Goal: Check status: Check status

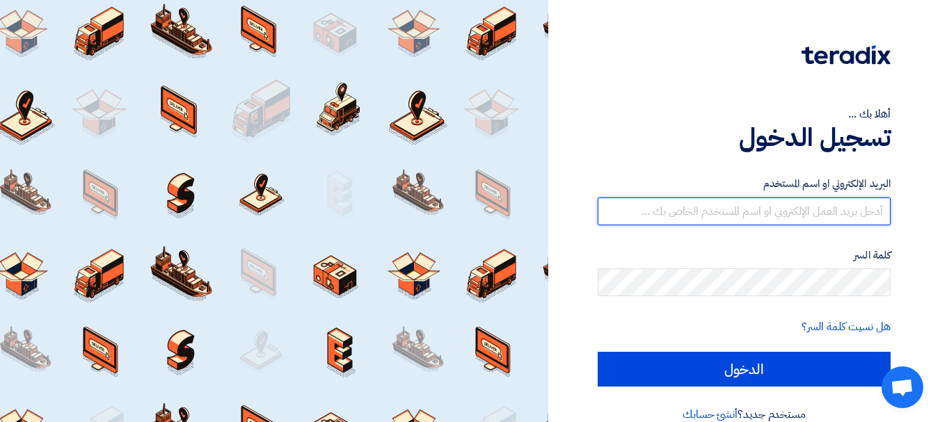
drag, startPoint x: 0, startPoint y: 0, endPoint x: 729, endPoint y: 214, distance: 759.7
click at [728, 209] on input "text" at bounding box center [743, 212] width 293 height 28
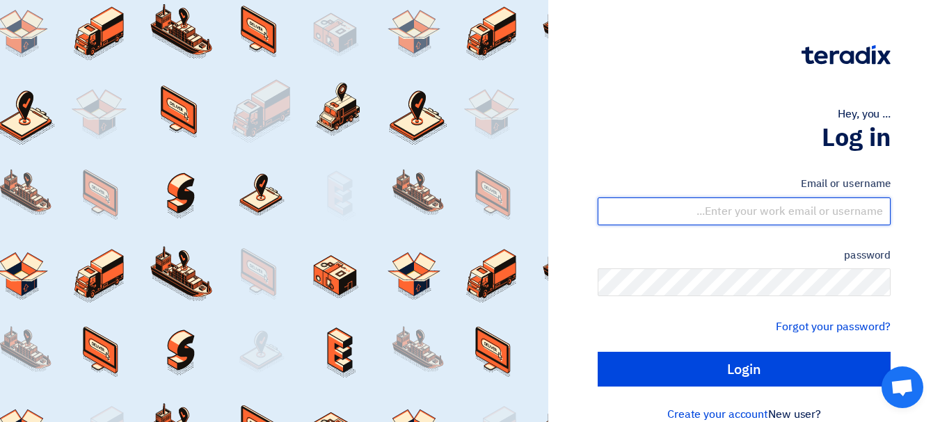
type input "[EMAIL_ADDRESS][DOMAIN_NAME]"
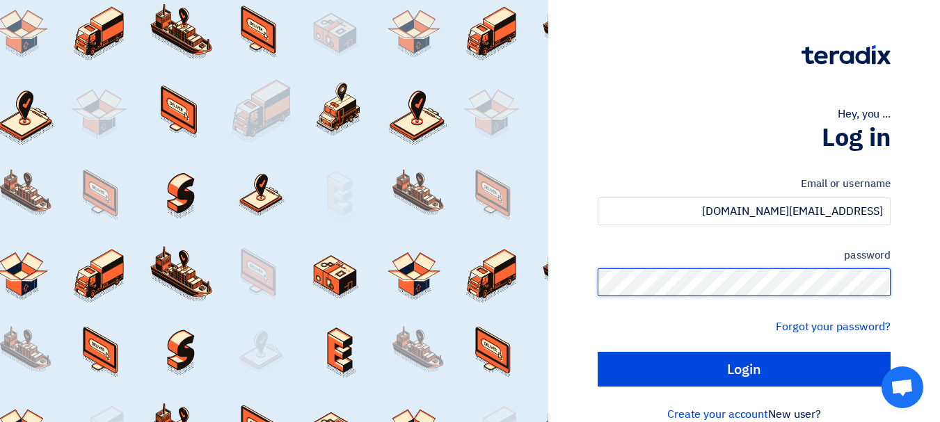
click at [597, 352] on input "Login" at bounding box center [743, 369] width 293 height 35
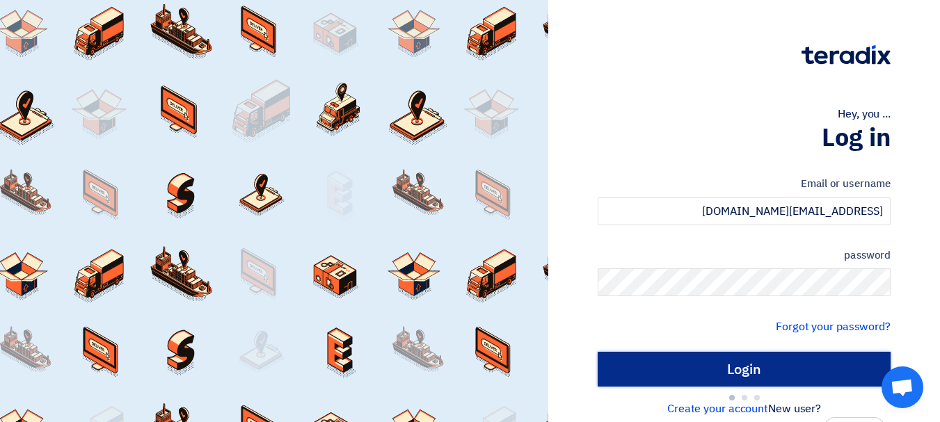
click at [754, 364] on input "Login" at bounding box center [743, 369] width 293 height 35
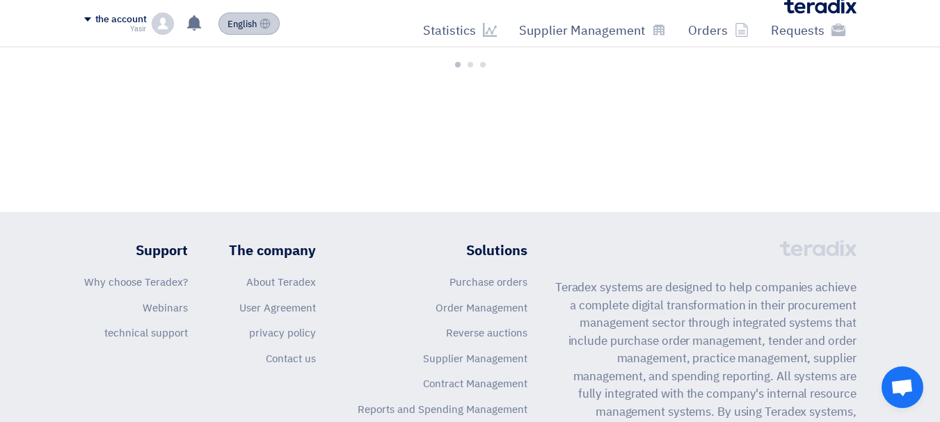
click at [238, 24] on font "English" at bounding box center [241, 23] width 29 height 13
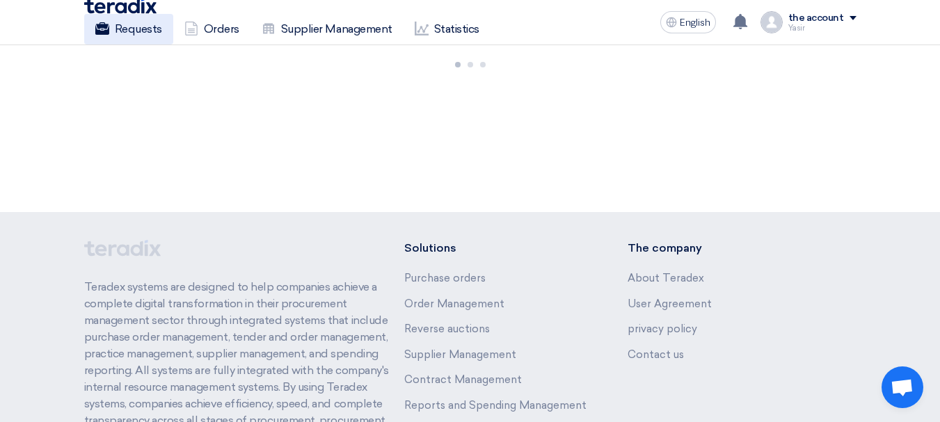
click at [138, 31] on font "Requests" at bounding box center [138, 28] width 47 height 13
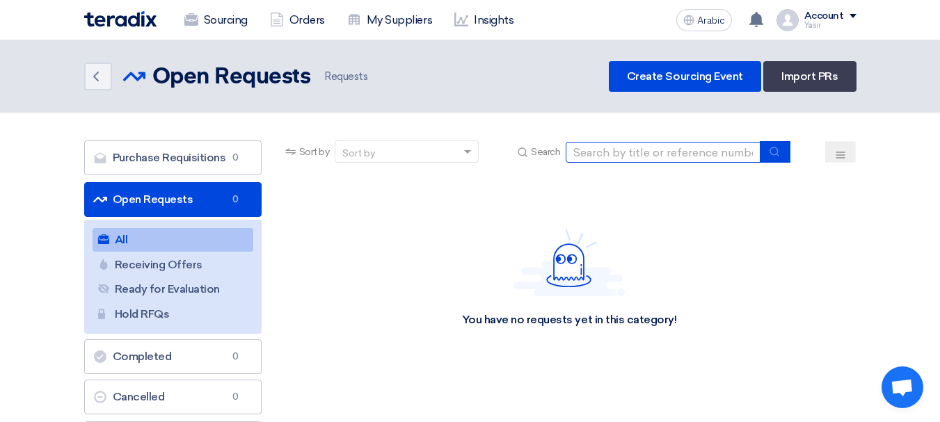
click at [682, 152] on input at bounding box center [662, 152] width 195 height 21
paste input "8100016085"
type input "8100016085"
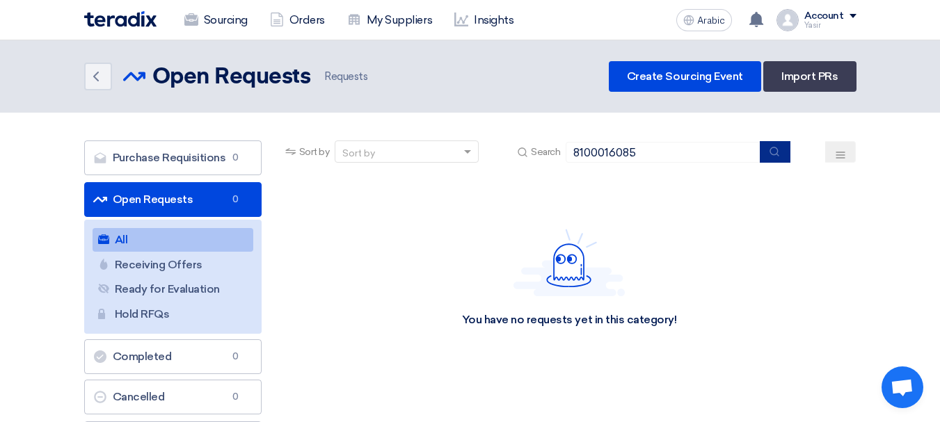
click at [775, 154] on icon "submit" at bounding box center [773, 151] width 11 height 11
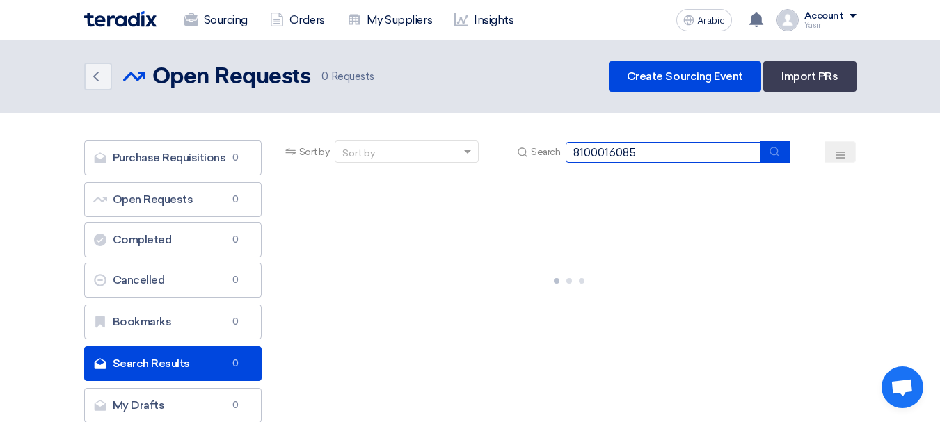
click at [681, 148] on input "8100016085" at bounding box center [662, 152] width 195 height 21
drag, startPoint x: 615, startPoint y: 152, endPoint x: 686, endPoint y: 159, distance: 71.3
click at [686, 159] on input "8100016085" at bounding box center [662, 152] width 195 height 21
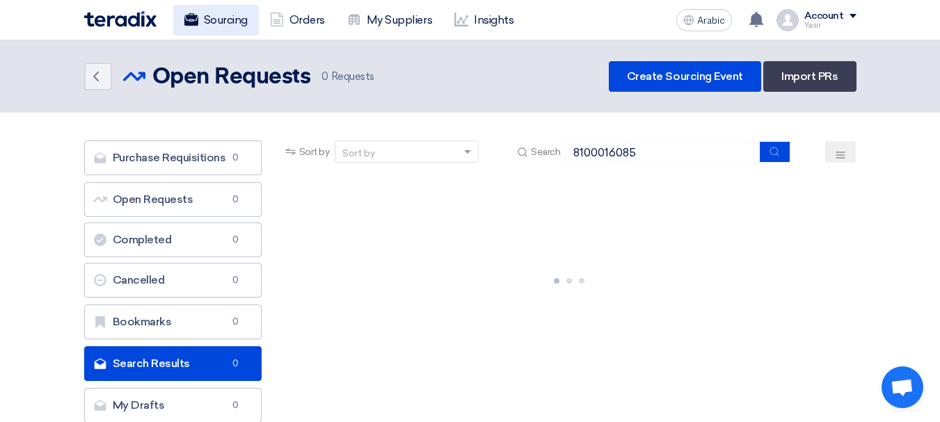
click at [231, 21] on font "Sourcing" at bounding box center [226, 19] width 44 height 13
